Goal: Task Accomplishment & Management: Manage account settings

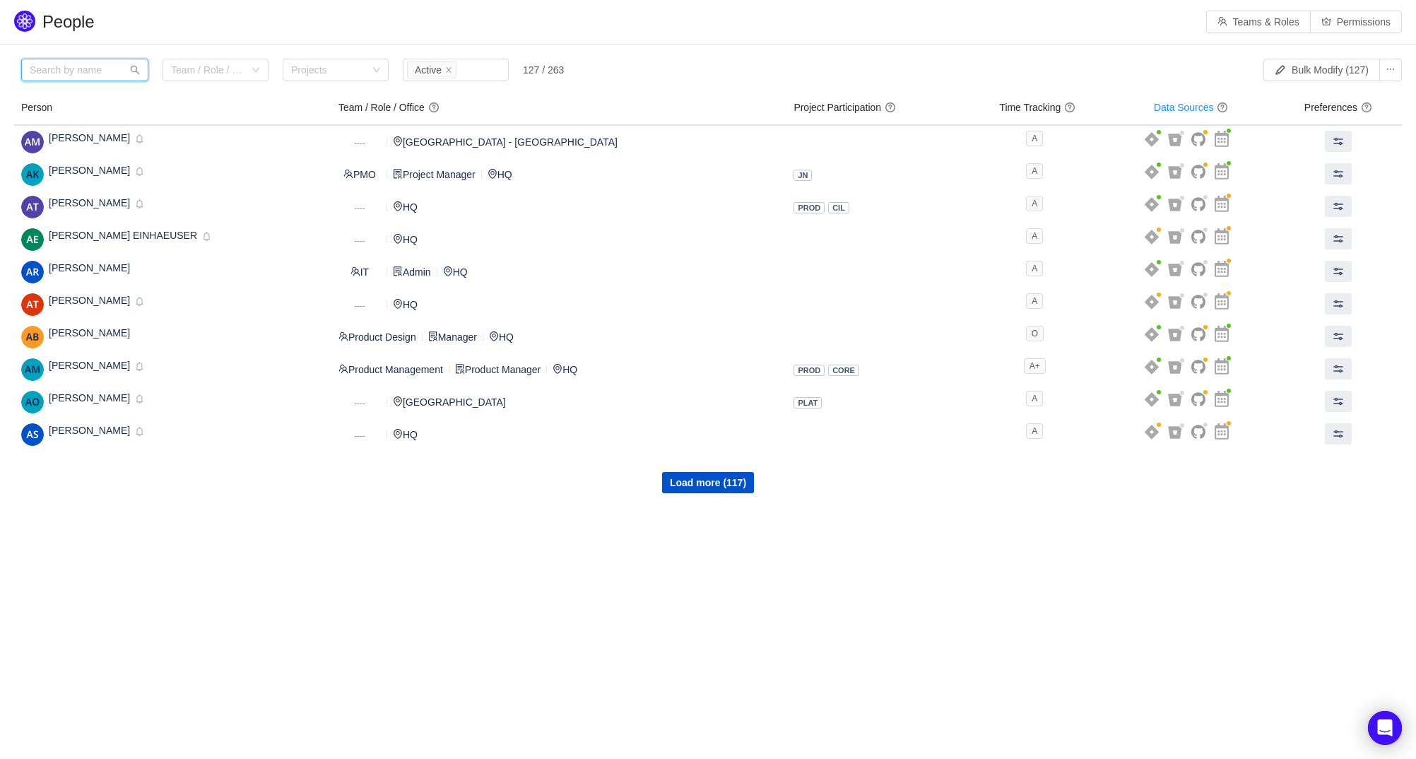
click at [84, 72] on input "text" at bounding box center [84, 70] width 127 height 23
paste input "sanat.zhengis.ext@simplesurance.de"
type input "sanat.zhengis.ext@simplesurance.de"
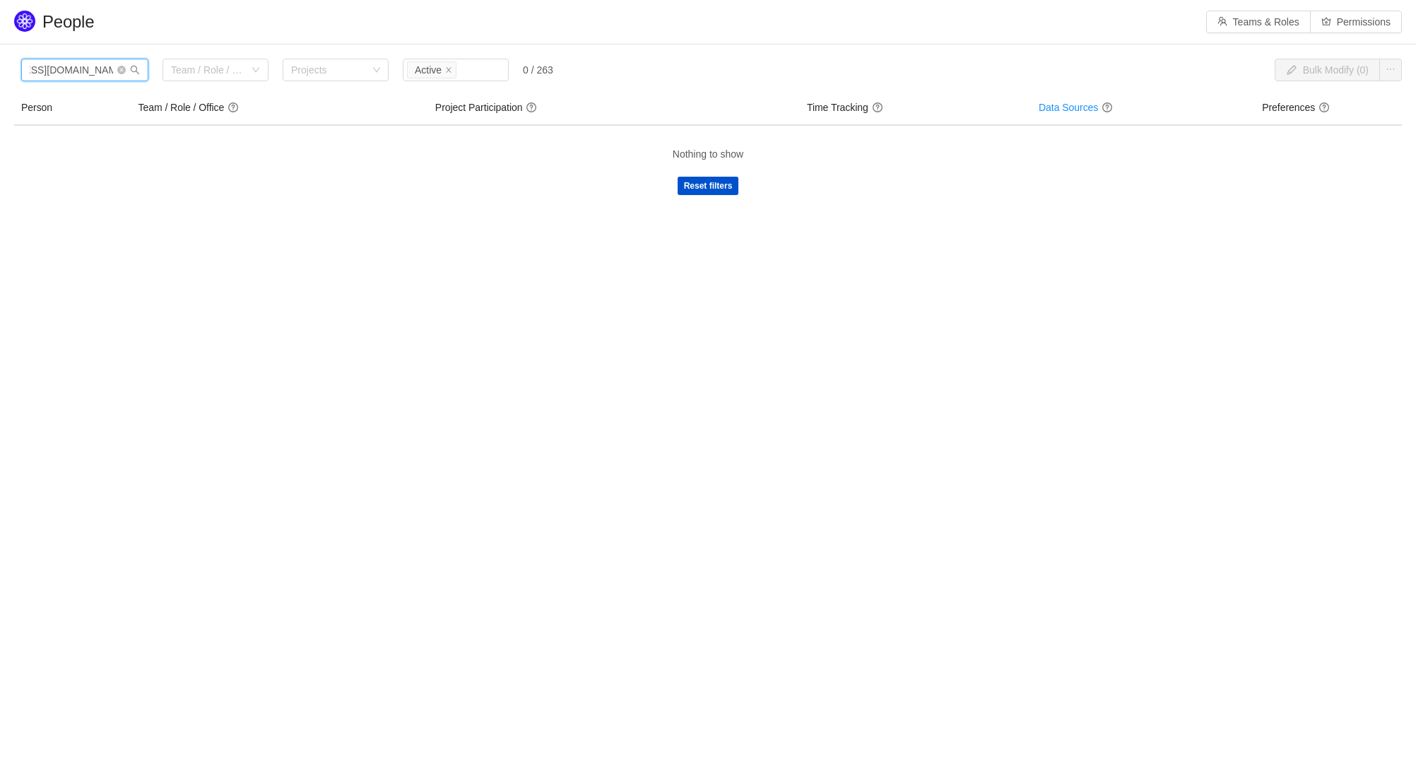
click at [66, 71] on input "sanat.zhengis.ext@simplesurance.de" at bounding box center [84, 70] width 127 height 23
click at [60, 68] on input "sanat.zhengis.ext@simplesurance.de" at bounding box center [84, 70] width 127 height 23
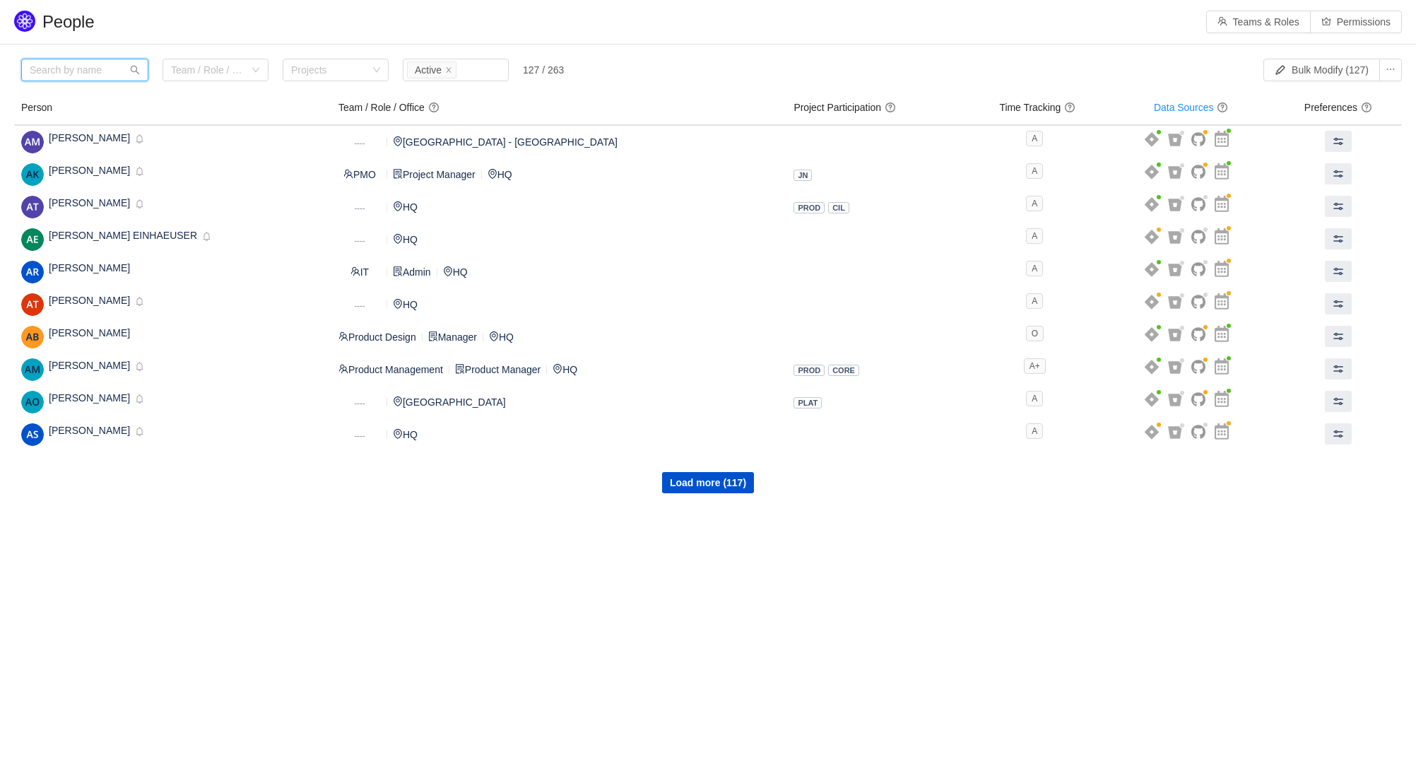
scroll to position [0, 0]
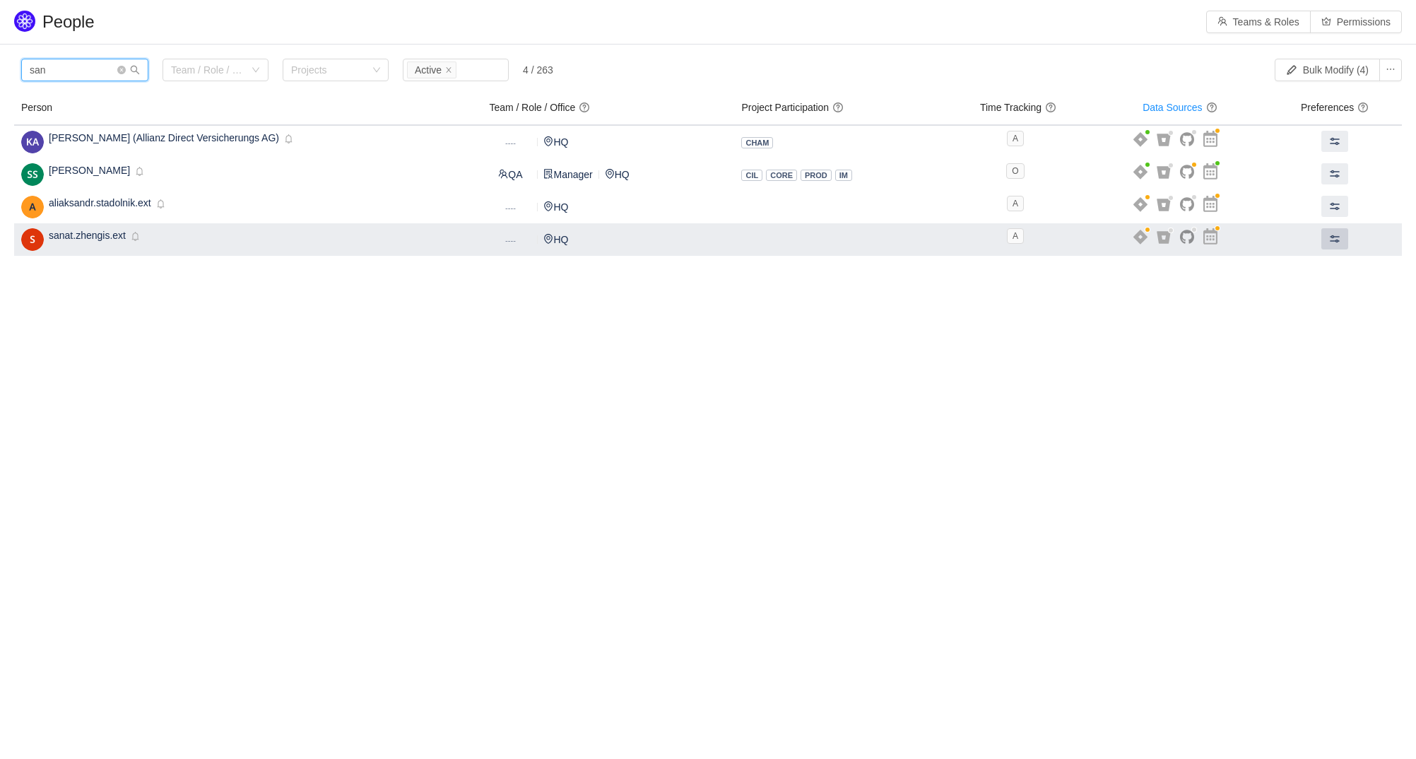
type input "san"
click at [1332, 236] on span at bounding box center [1334, 238] width 11 height 11
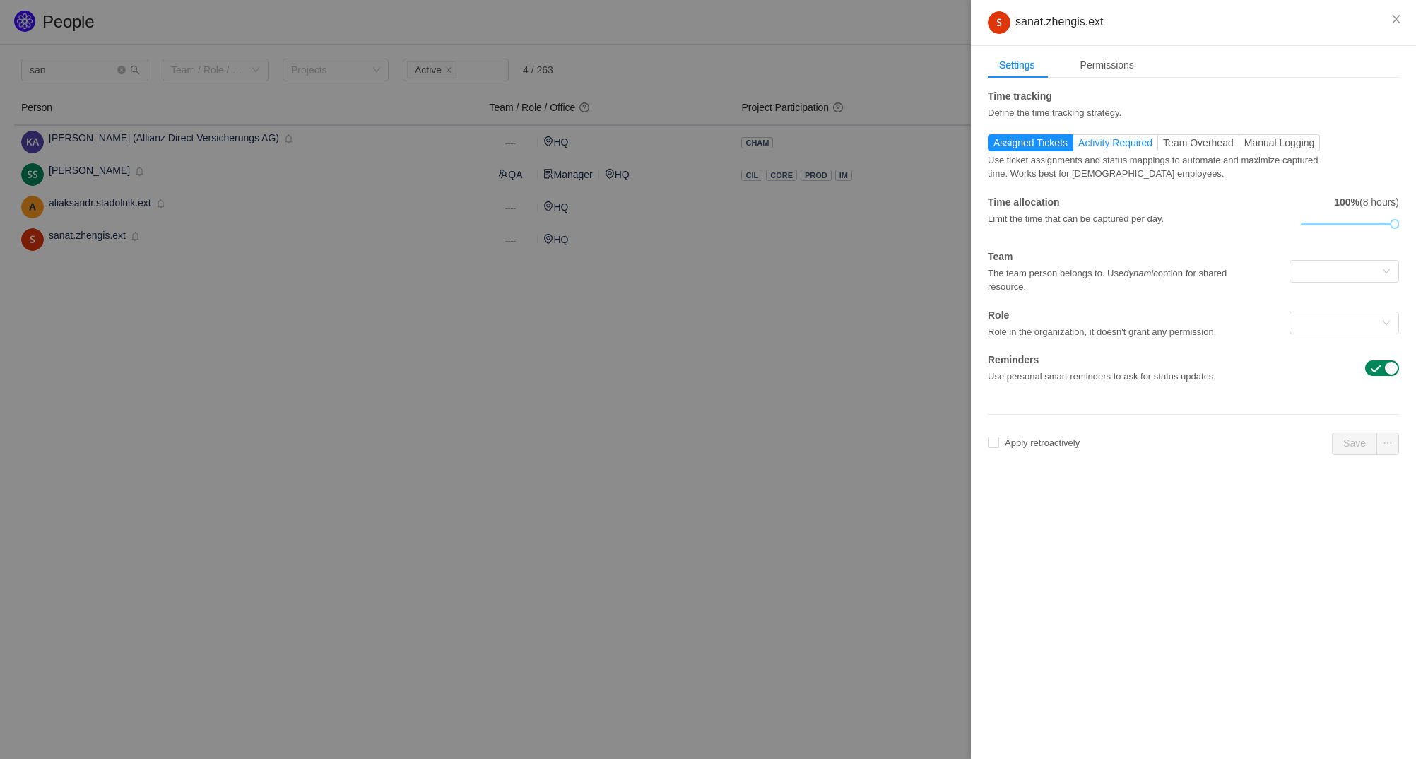
click at [1128, 146] on span "Activity Required" at bounding box center [1115, 142] width 74 height 11
click at [1078, 146] on input "Activity Required" at bounding box center [1078, 146] width 0 height 0
click at [1360, 278] on div at bounding box center [1339, 271] width 83 height 21
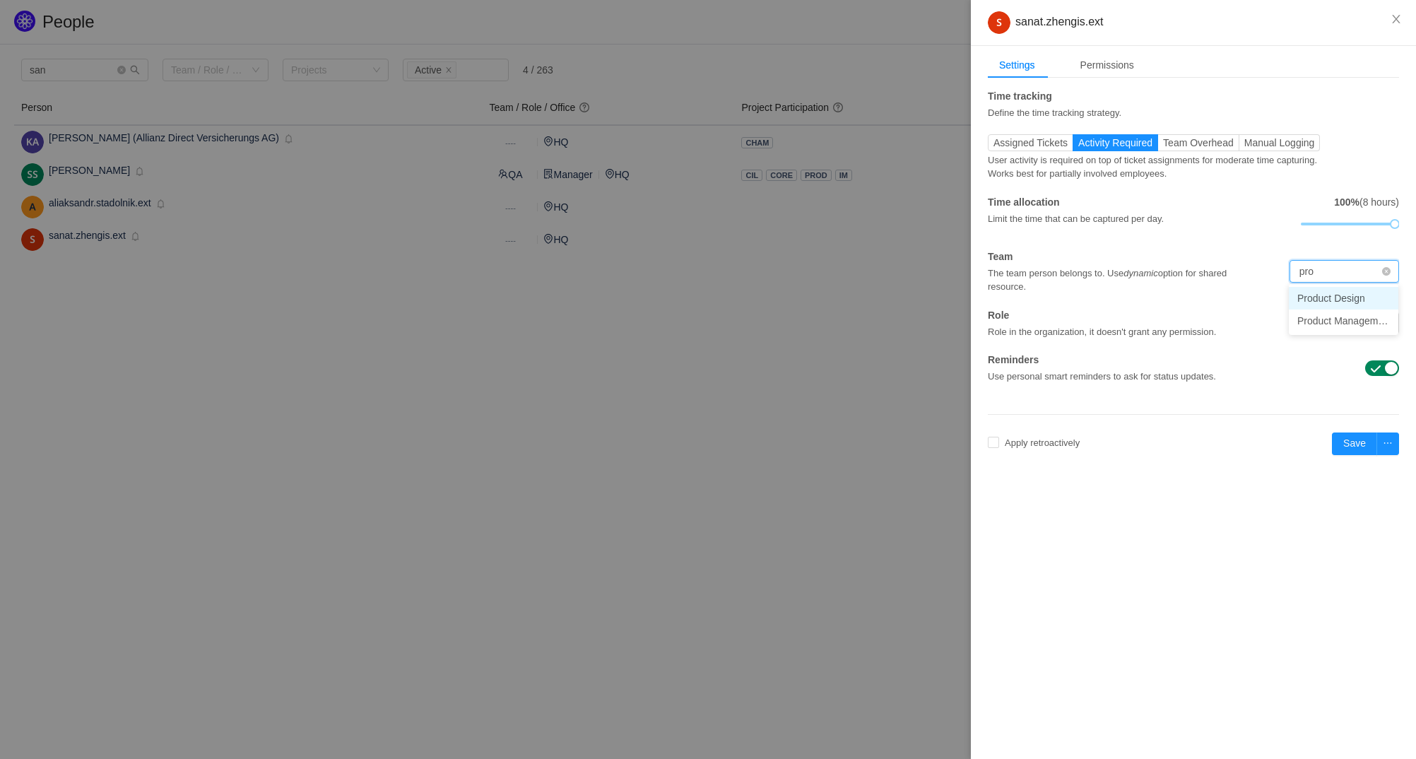
type input "prod"
click at [1377, 325] on li "Product Management" at bounding box center [1344, 320] width 110 height 23
click at [1363, 331] on div at bounding box center [1339, 322] width 83 height 21
type input "prod"
click at [1373, 352] on li "Product Manager" at bounding box center [1344, 349] width 110 height 23
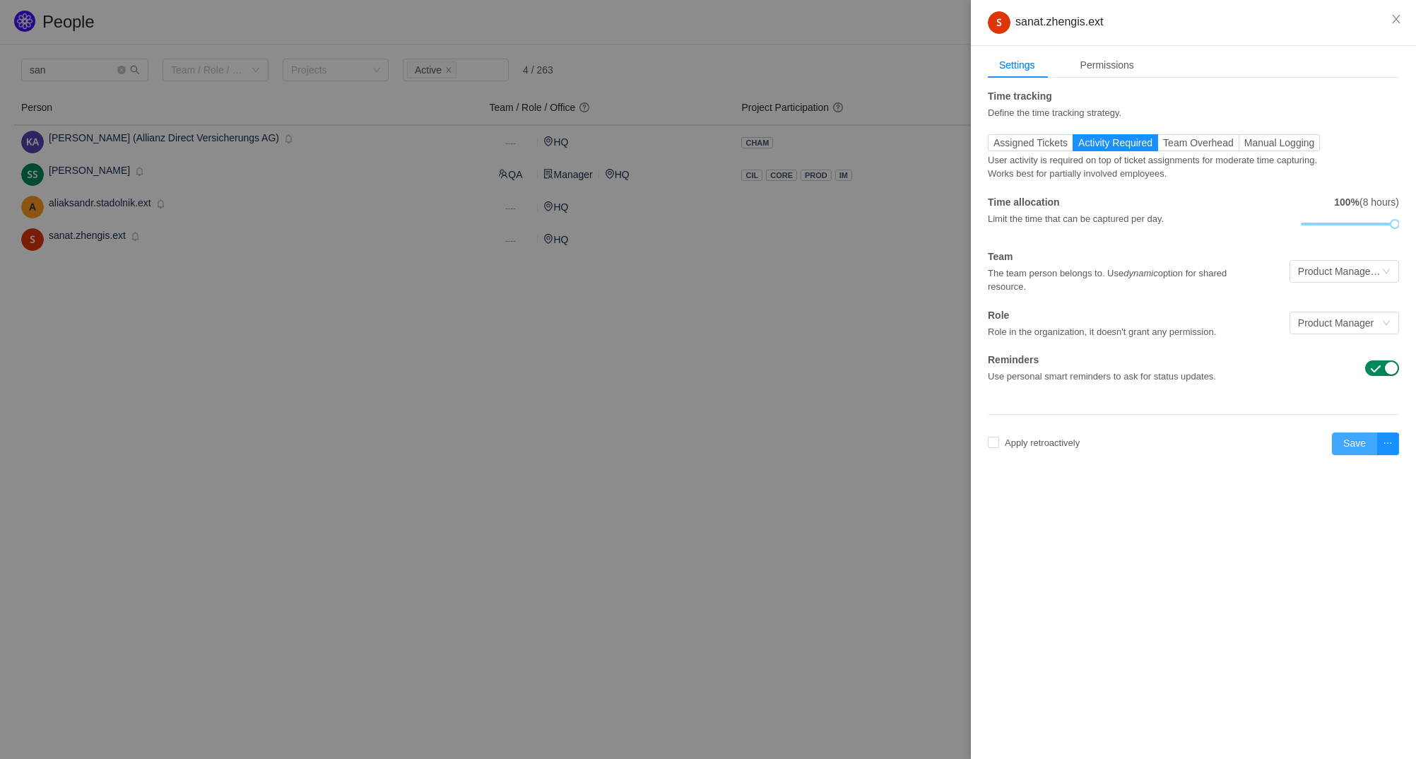
click at [1353, 448] on button "Save" at bounding box center [1354, 443] width 45 height 23
